Goal: Check status: Check status

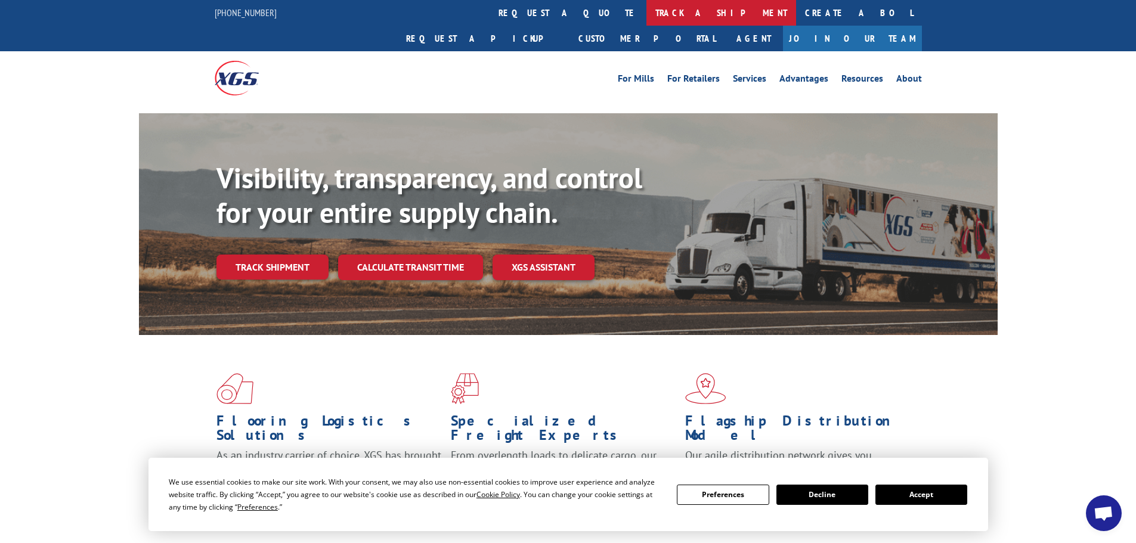
click at [646, 16] on link "track a shipment" at bounding box center [721, 13] width 150 height 26
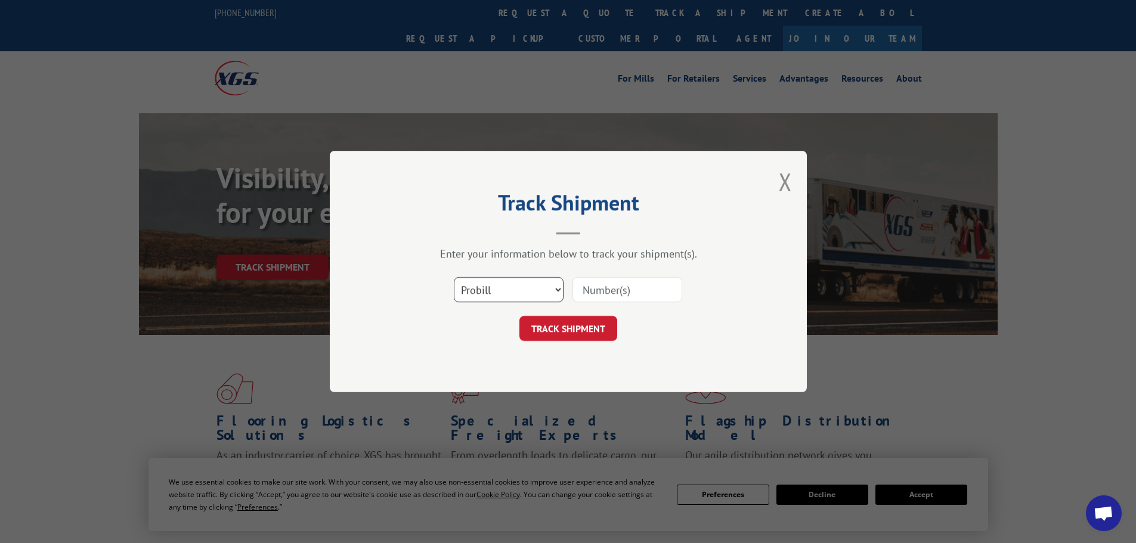
click at [545, 286] on select "Select category... Probill BOL PO" at bounding box center [509, 289] width 110 height 25
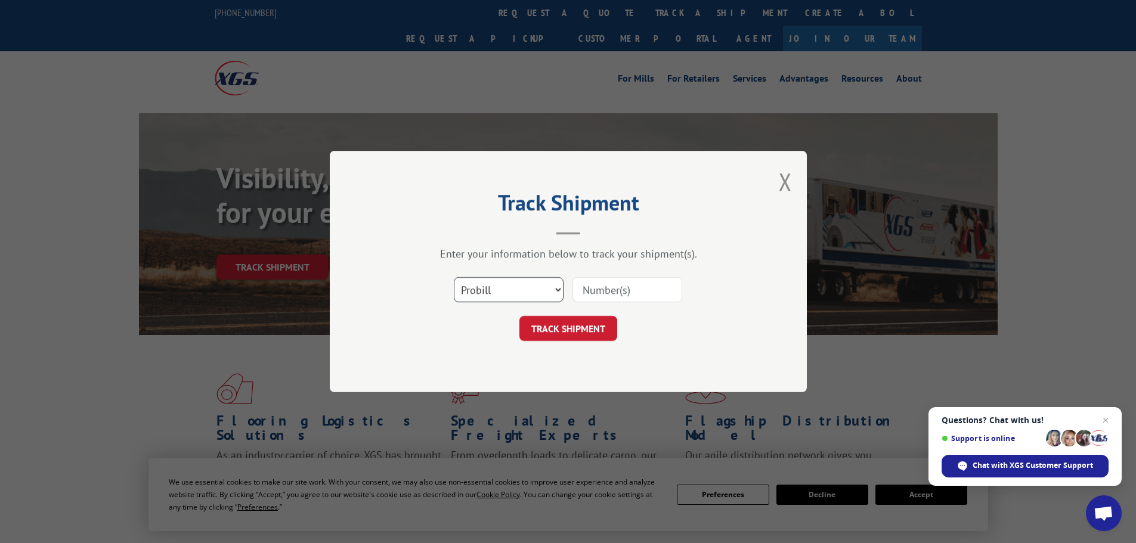
click at [545, 286] on select "Select category... Probill BOL PO" at bounding box center [509, 289] width 110 height 25
click at [627, 281] on input at bounding box center [627, 289] width 110 height 25
type input "15472230"
click at [519, 316] on button "TRACK SHIPMENT" at bounding box center [568, 328] width 98 height 25
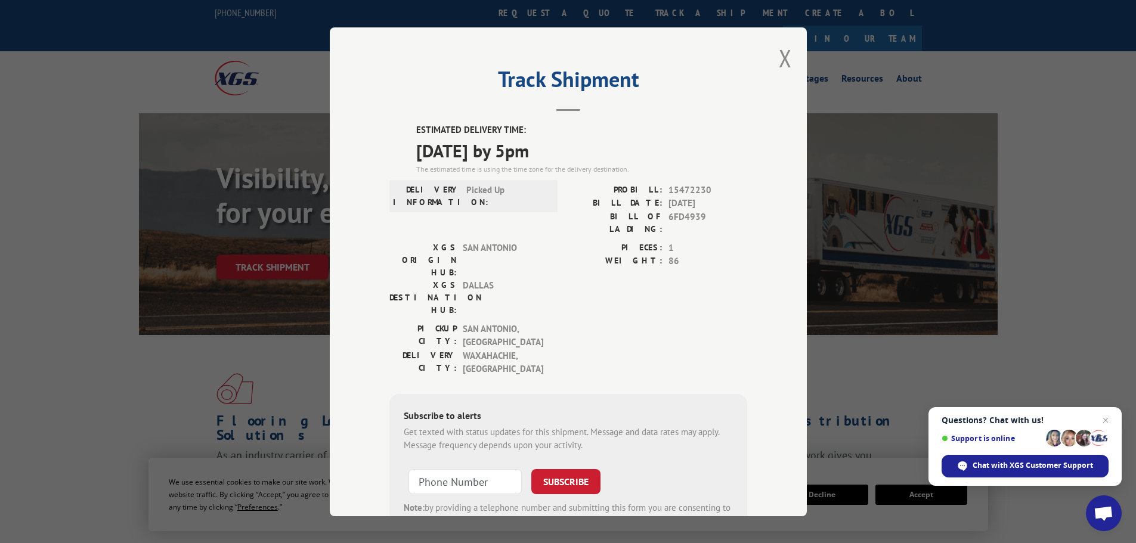
click at [580, 211] on label "BILL OF LADING:" at bounding box center [615, 222] width 94 height 25
click at [1106, 420] on span "Close chat" at bounding box center [1105, 420] width 15 height 15
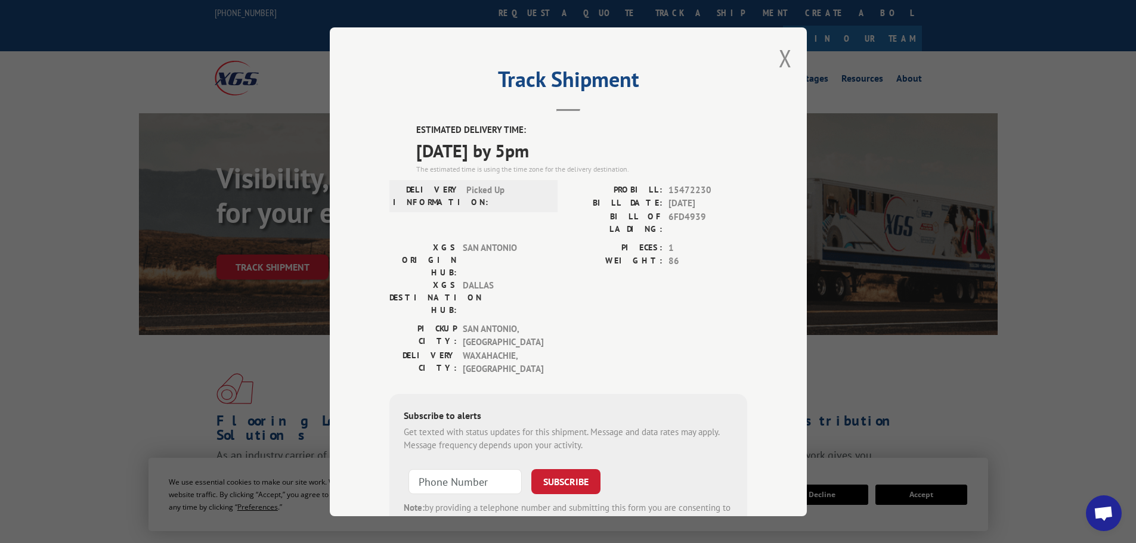
click at [392, 150] on div "ESTIMATED DELIVERY TIME: [DATE] by 5pm The estimated time is using the time zon…" at bounding box center [568, 339] width 358 height 432
drag, startPoint x: 397, startPoint y: 127, endPoint x: 598, endPoint y: 150, distance: 202.9
click at [598, 150] on div "ESTIMATED DELIVERY TIME: [DATE] by 5pm The estimated time is using the time zon…" at bounding box center [568, 339] width 358 height 432
copy div "ESTIMATED DELIVERY TIME: [DATE] by 5pm"
